Goal: Navigation & Orientation: Go to known website

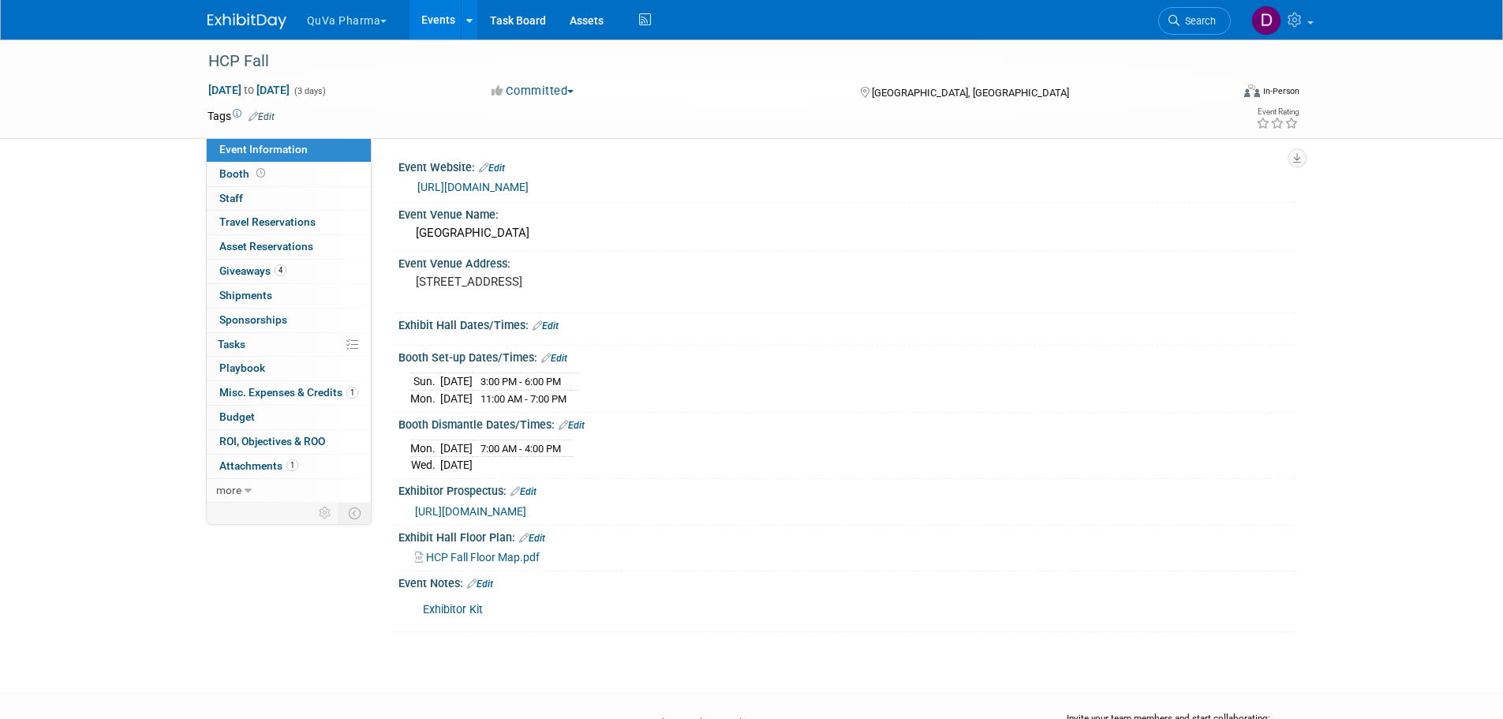
click at [324, 29] on button "QuVa Pharma" at bounding box center [356, 17] width 102 height 35
click at [349, 88] on link "QuVa Pharma" at bounding box center [362, 95] width 113 height 22
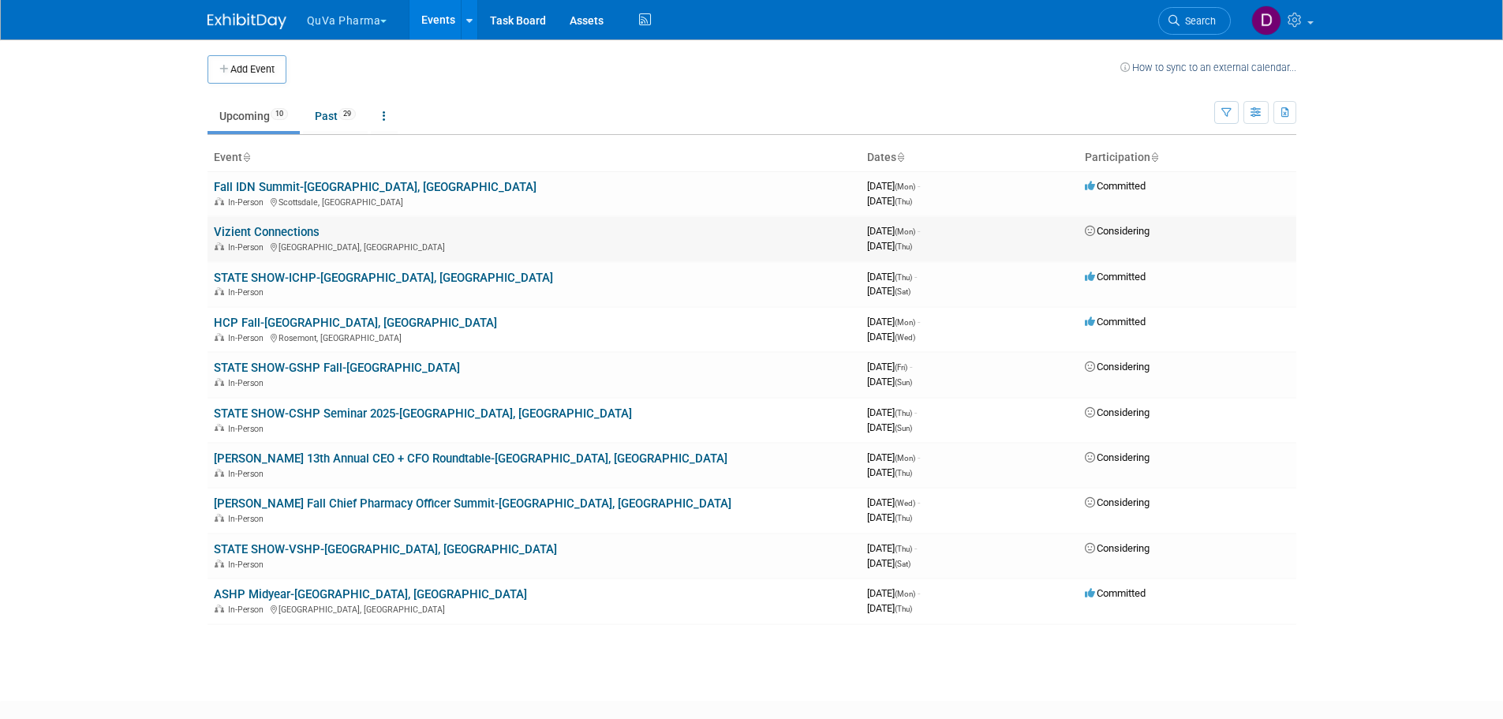
click at [275, 233] on link "Vizient Connections" at bounding box center [267, 232] width 106 height 14
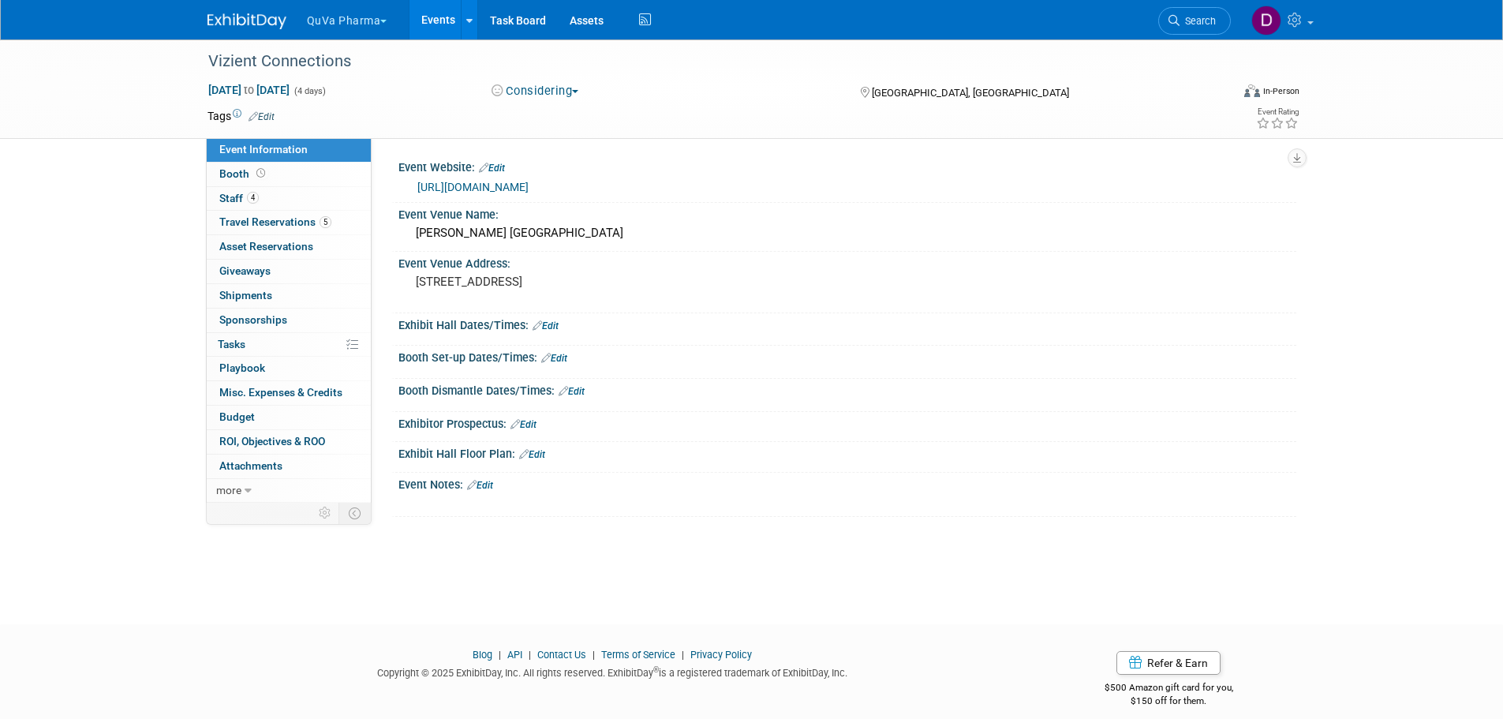
click at [465, 185] on link "https://www.vizientconnectionssummit.com/" at bounding box center [472, 187] width 111 height 13
